Goal: Information Seeking & Learning: Learn about a topic

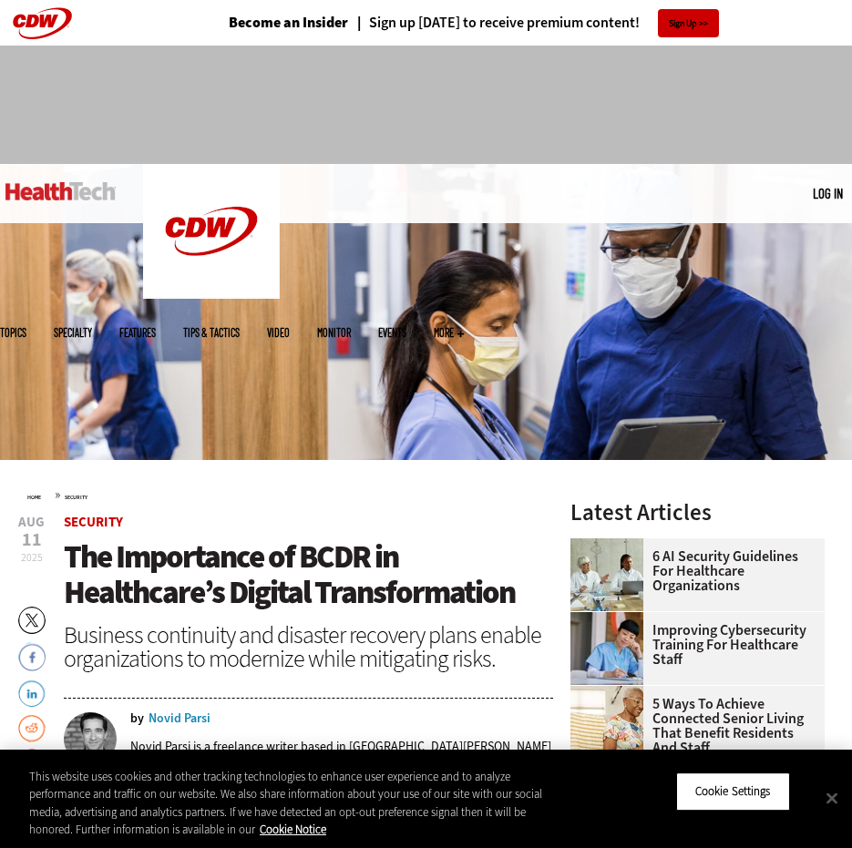
scroll to position [182, 0]
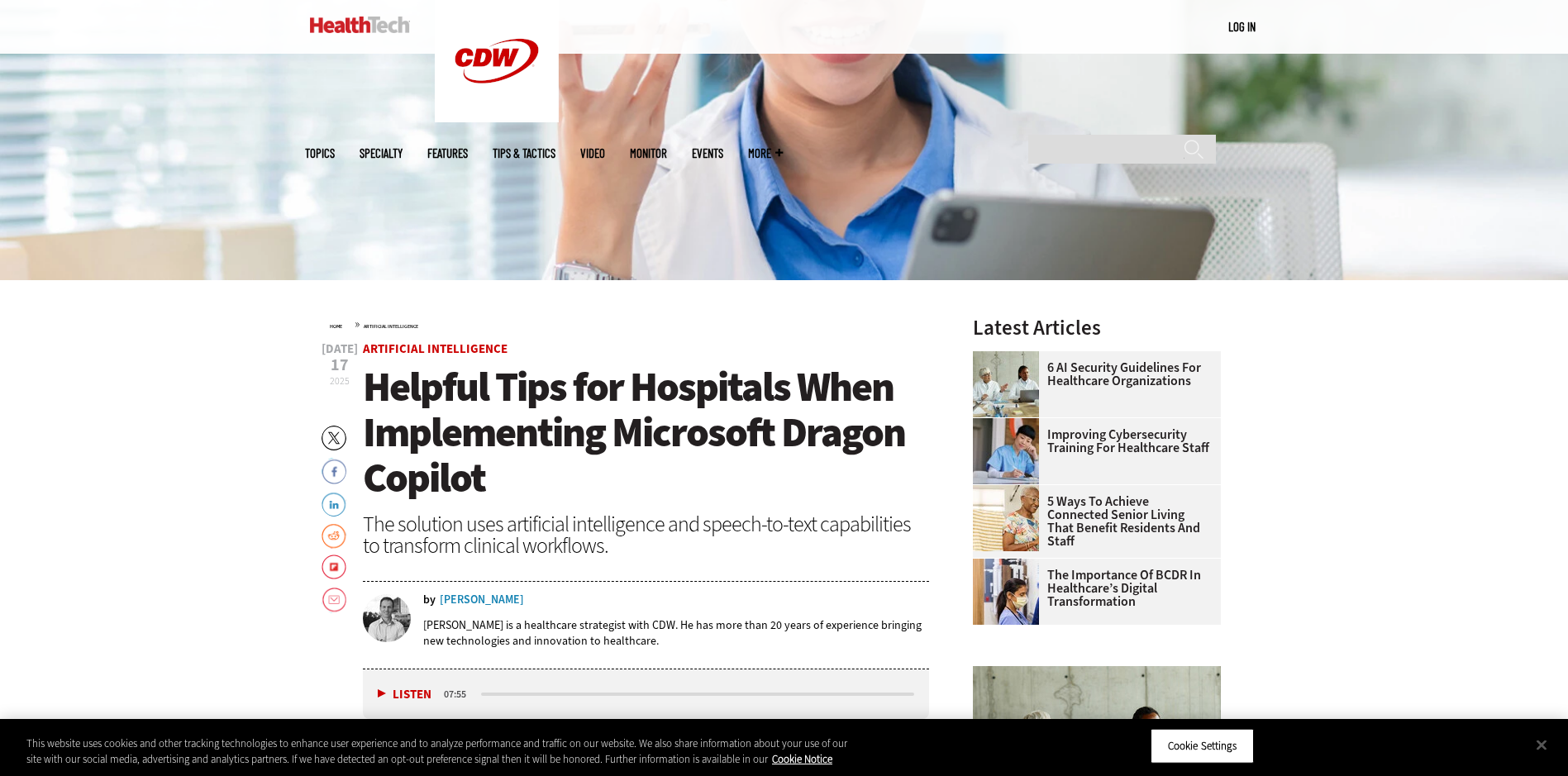
scroll to position [496, 0]
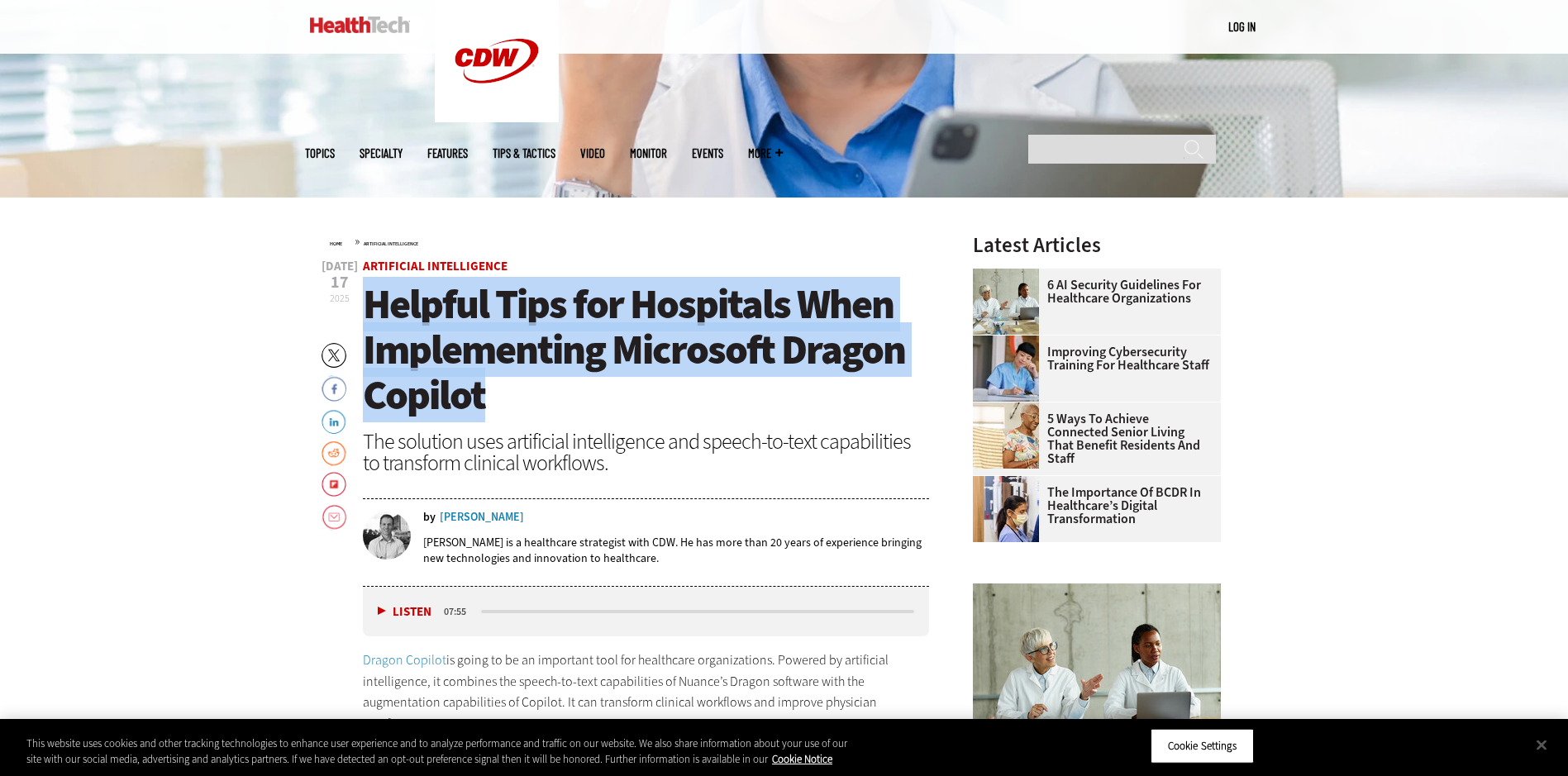
drag, startPoint x: 485, startPoint y: 405, endPoint x: 374, endPoint y: 298, distance: 154.2
click at [374, 298] on h1 "Helpful Tips for Hospitals When Implementing Microsoft Dragon Copilot" at bounding box center [646, 350] width 567 height 136
drag, startPoint x: 499, startPoint y: 404, endPoint x: 356, endPoint y: 292, distance: 181.6
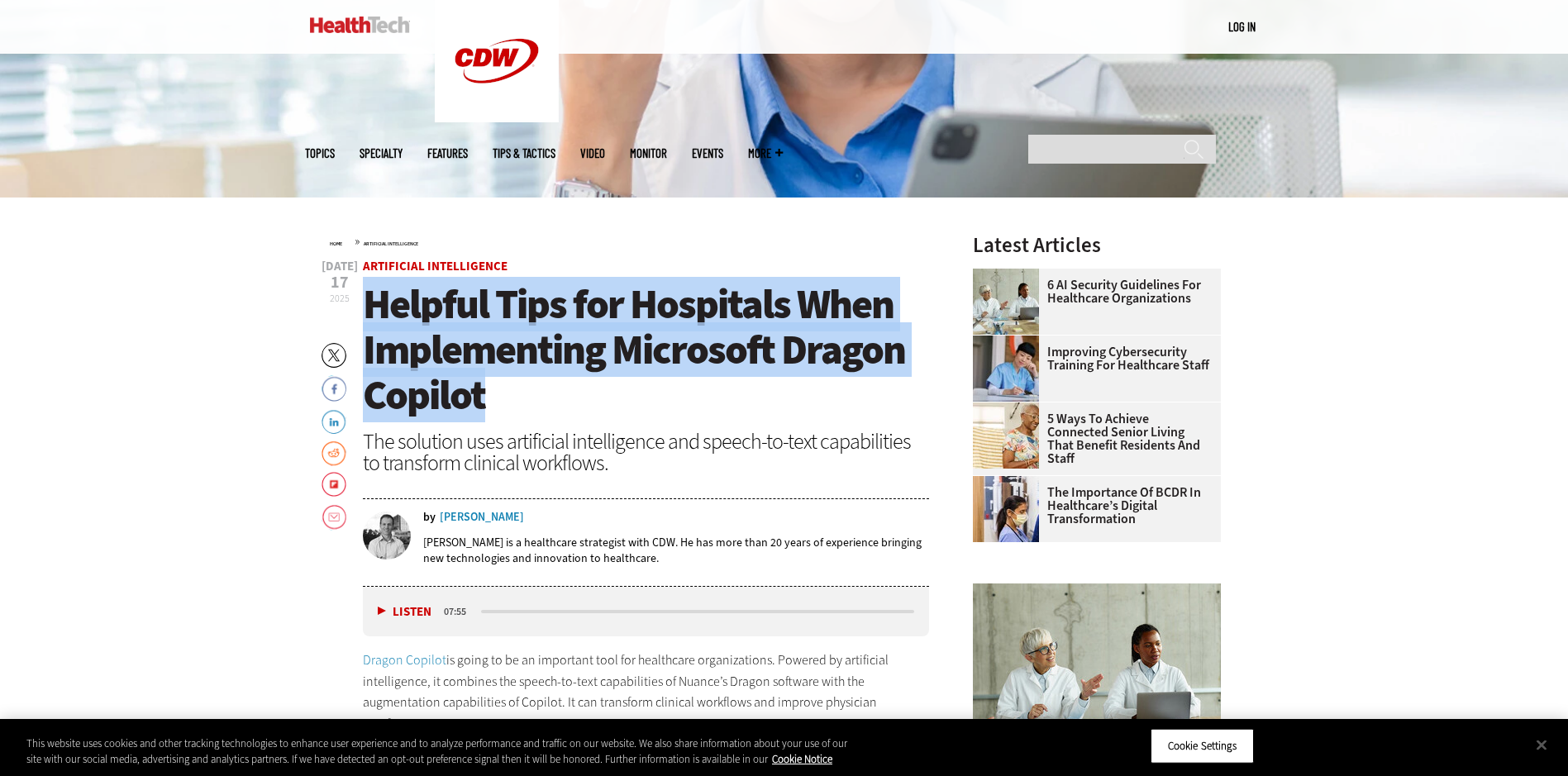
copy span "Helpful Tips for Hospitals When Implementing Microsoft Dragon Copilot"
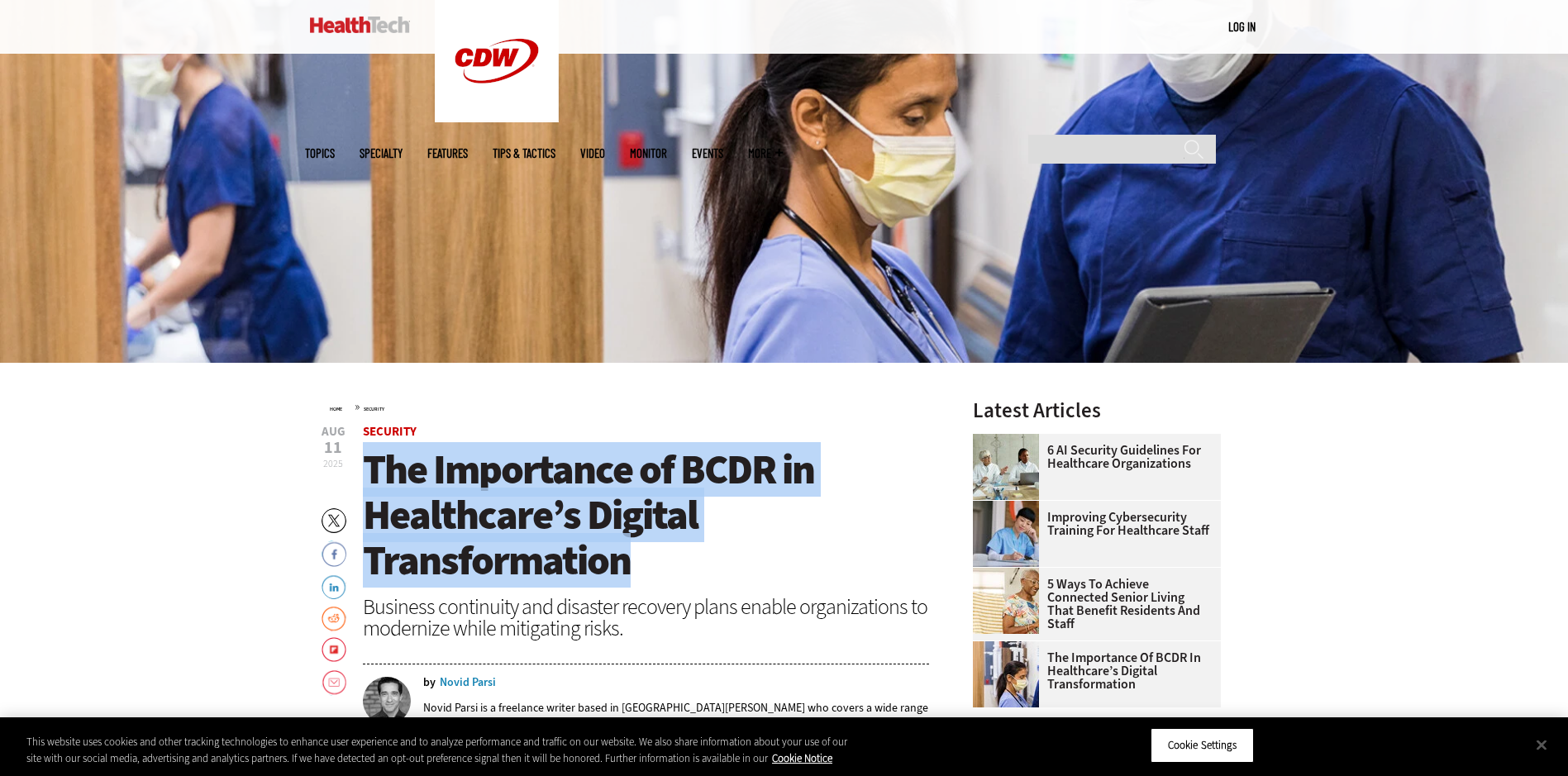
drag, startPoint x: 367, startPoint y: 459, endPoint x: 691, endPoint y: 545, distance: 335.2
click at [691, 545] on h1 "The Importance of BCDR in Healthcare’s Digital Transformation" at bounding box center [646, 516] width 567 height 136
copy span "The Importance of BCDR in Healthcare’s Digital Transformation"
